Goal: Communication & Community: Answer question/provide support

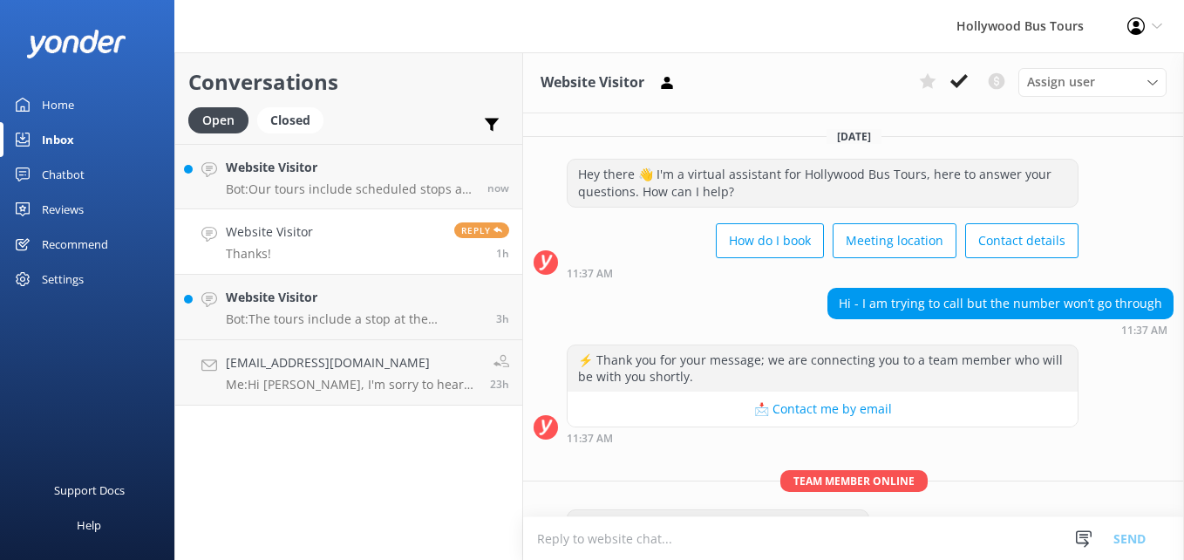
scroll to position [106, 0]
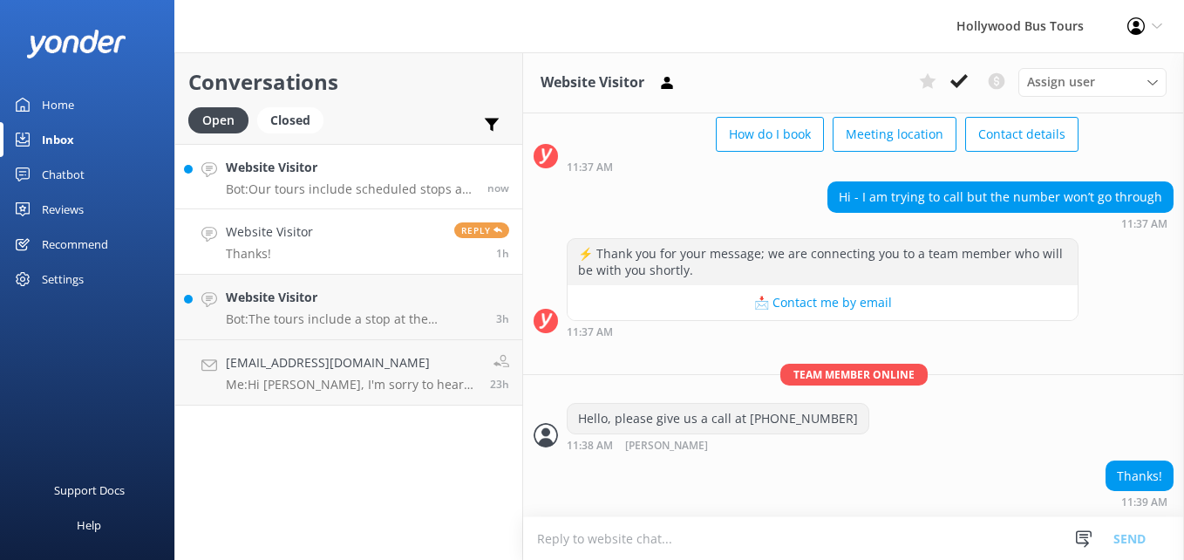
click at [424, 170] on h4 "Website Visitor" at bounding box center [350, 167] width 249 height 19
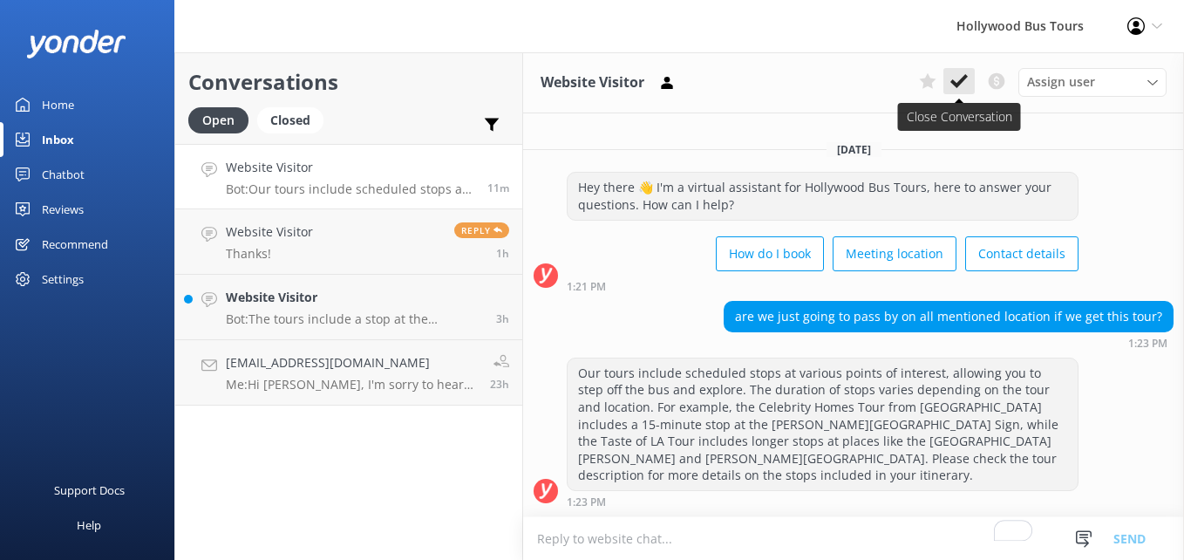
click at [953, 80] on use at bounding box center [959, 81] width 17 height 14
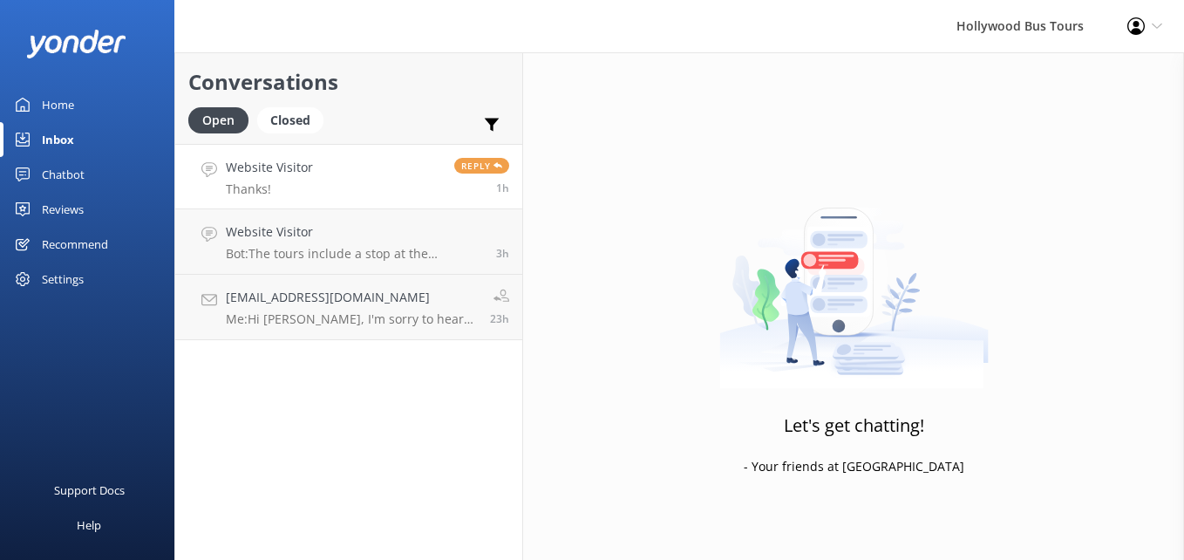
click at [367, 178] on link "Website Visitor Thanks! Reply 1h" at bounding box center [348, 176] width 347 height 65
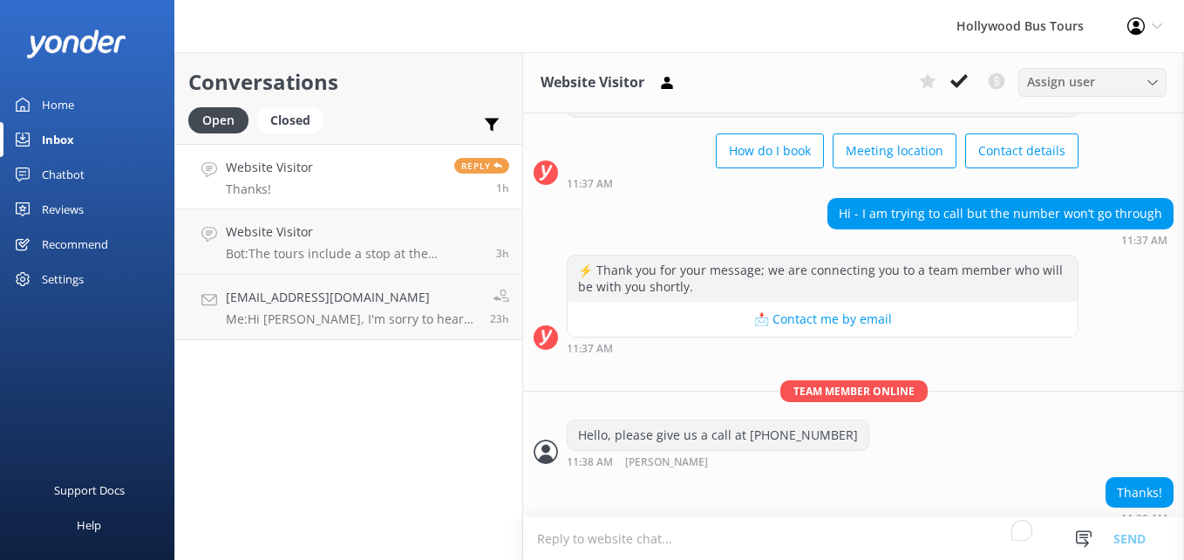
scroll to position [106, 0]
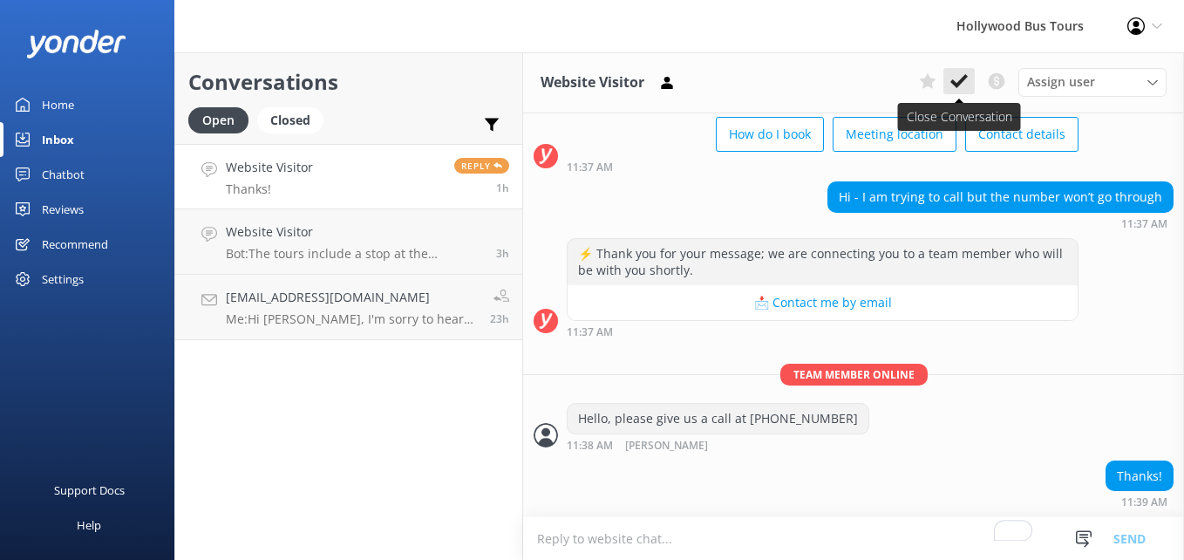
click at [963, 81] on use at bounding box center [959, 81] width 17 height 14
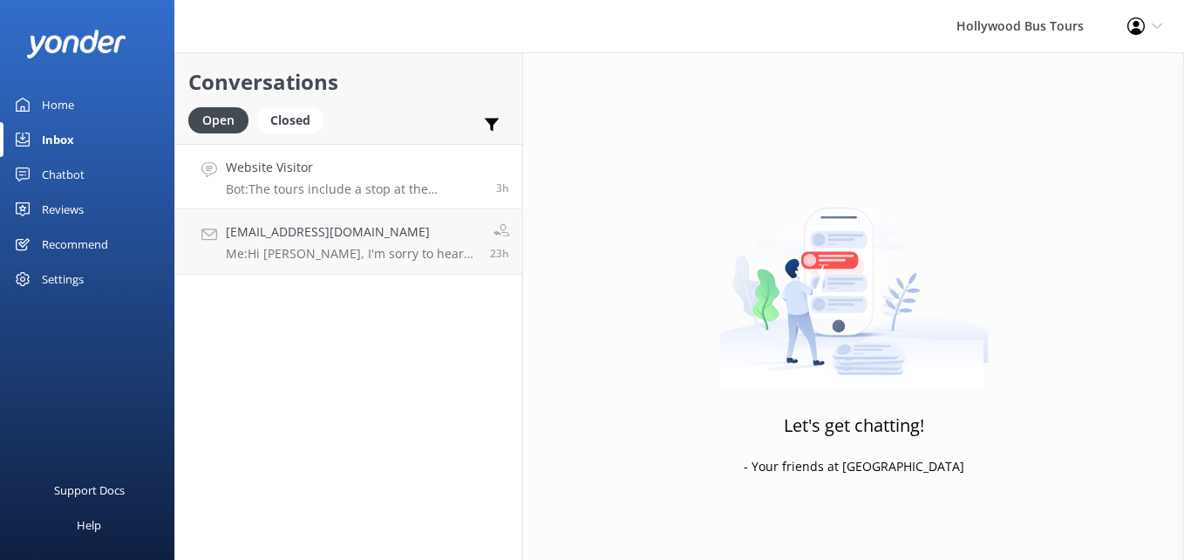
click at [366, 167] on h4 "Website Visitor" at bounding box center [354, 167] width 257 height 19
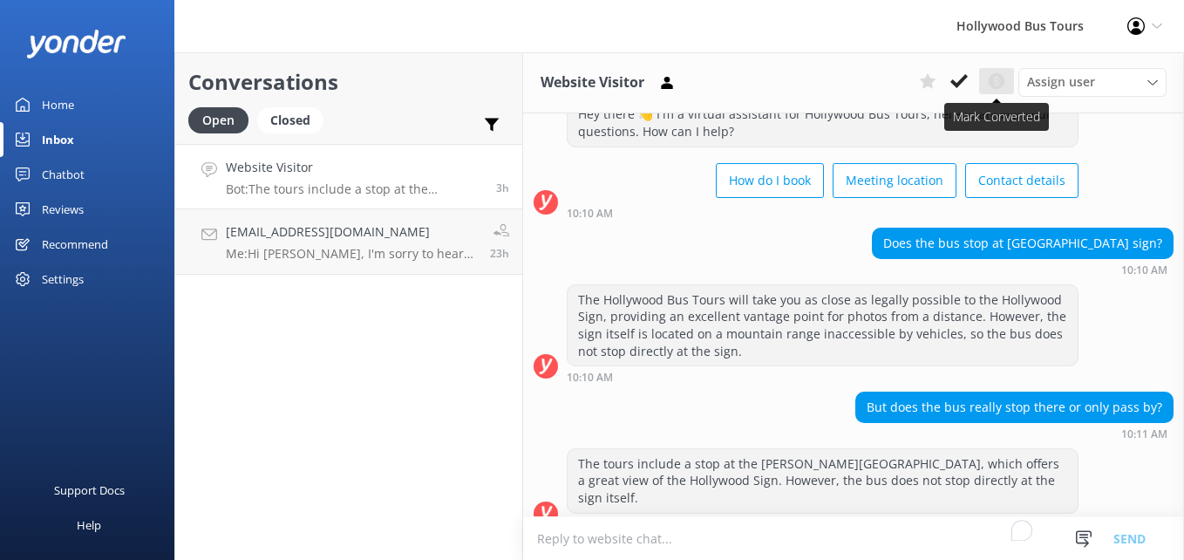
scroll to position [65, 0]
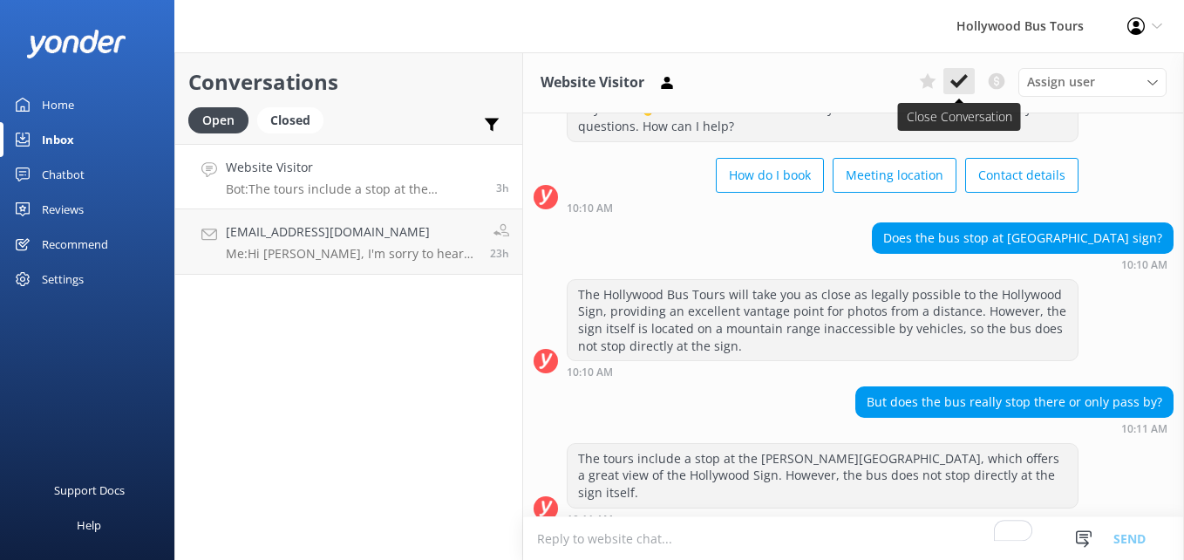
click at [960, 80] on use at bounding box center [959, 81] width 17 height 14
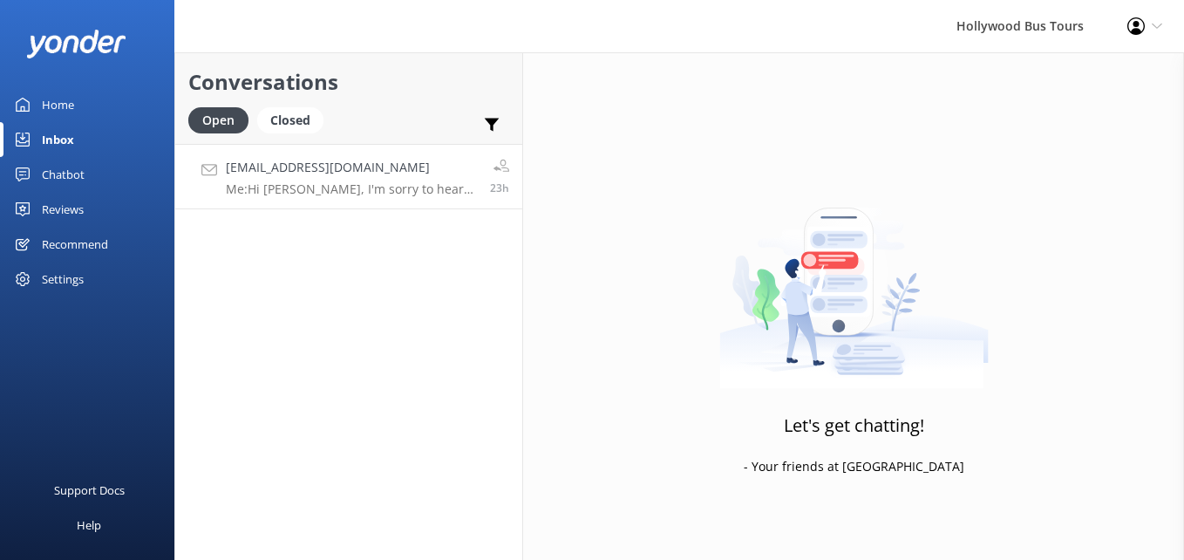
click at [363, 186] on p "Me: Hi [PERSON_NAME], I'm sorry to hear you won't make your tour. Unfortunately…" at bounding box center [351, 189] width 251 height 16
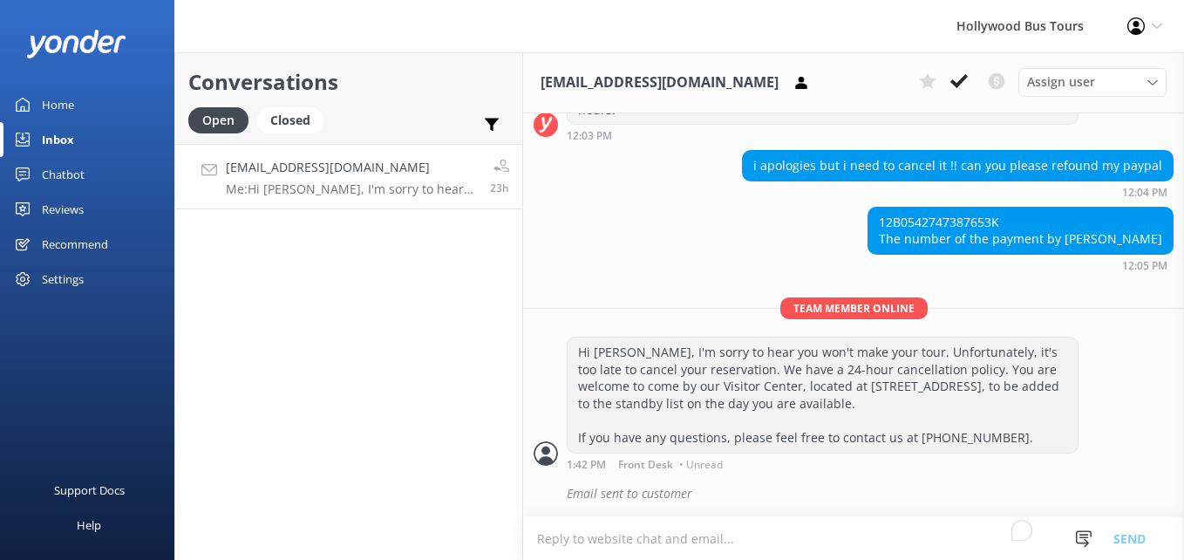
scroll to position [632, 0]
click at [959, 90] on icon at bounding box center [959, 80] width 17 height 17
